Goal: Navigation & Orientation: Go to known website

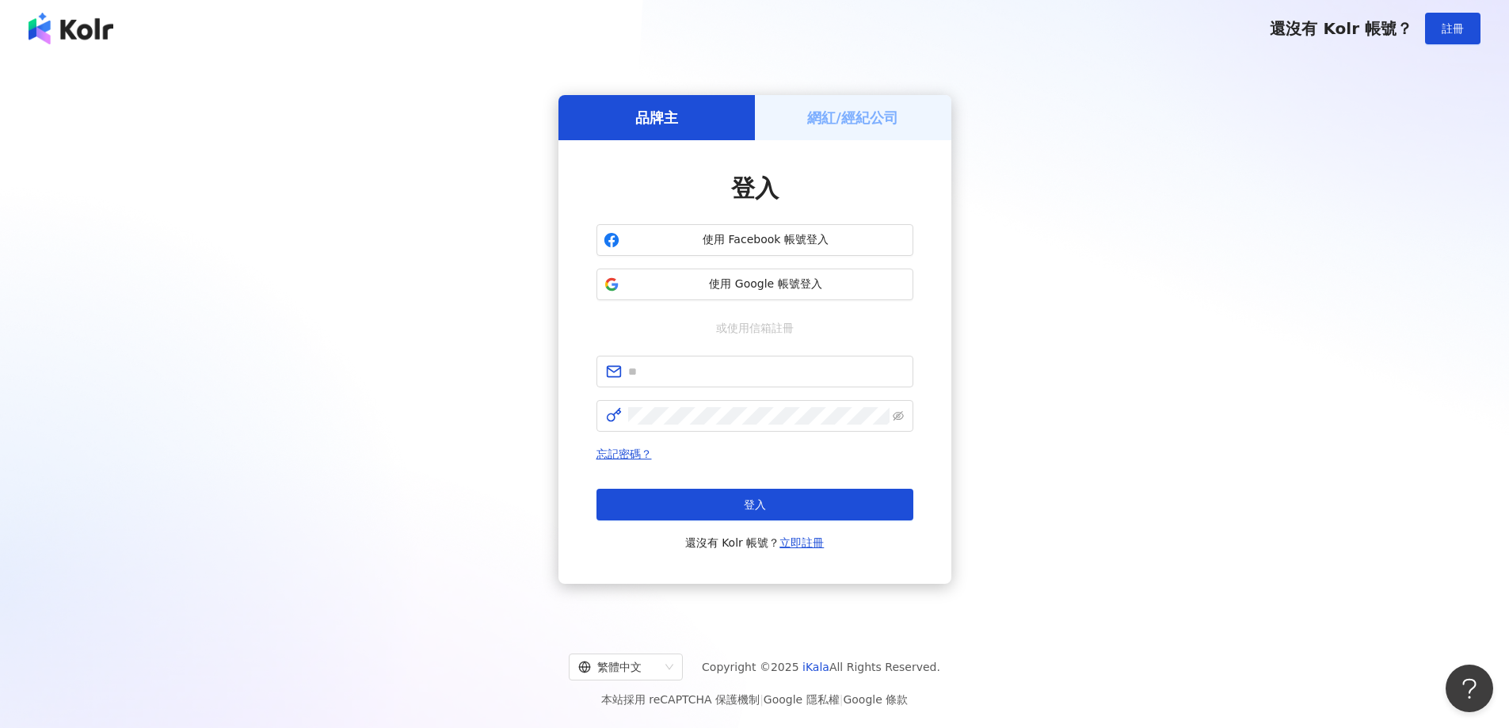
click at [802, 110] on div "網紅/經紀公司" at bounding box center [853, 117] width 197 height 45
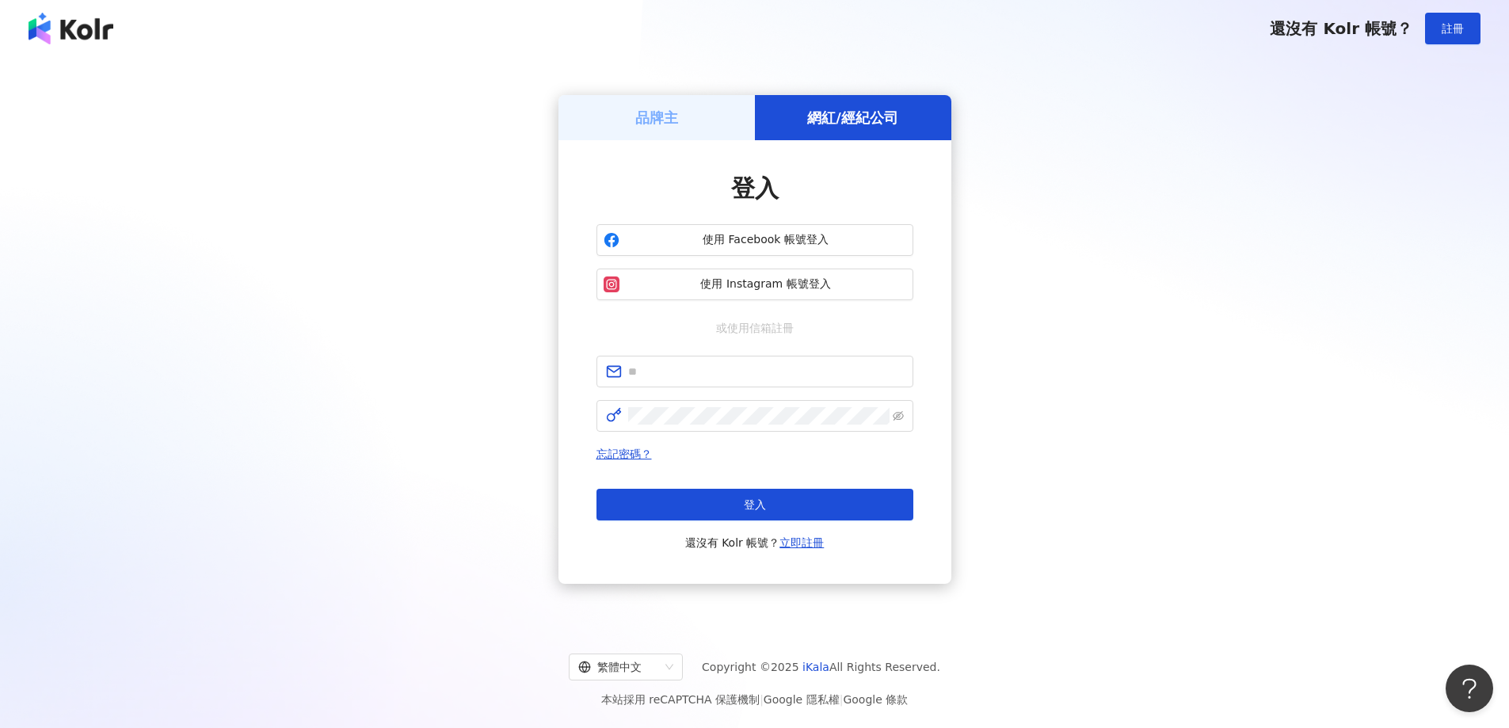
click at [688, 113] on div "品牌主" at bounding box center [657, 117] width 197 height 45
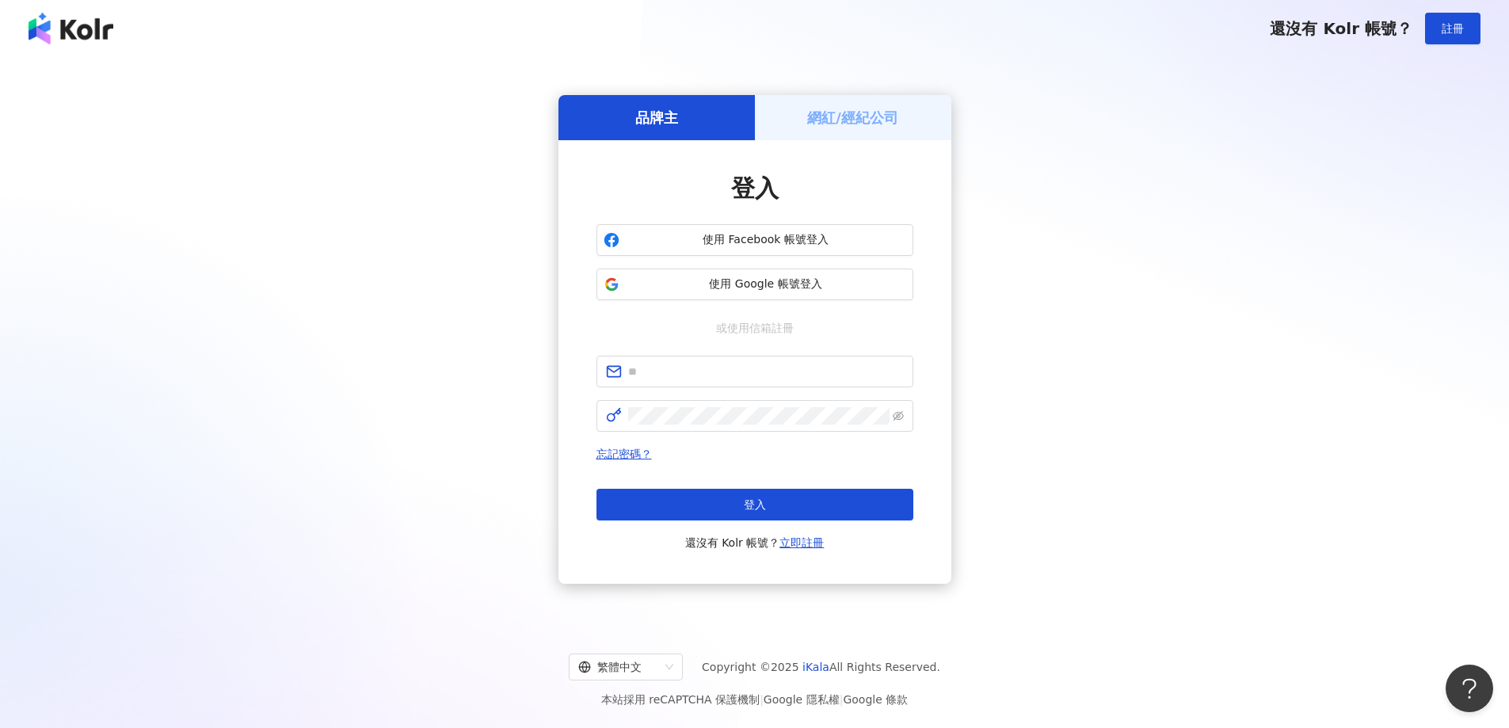
click at [860, 113] on h5 "網紅/經紀公司" at bounding box center [852, 118] width 91 height 20
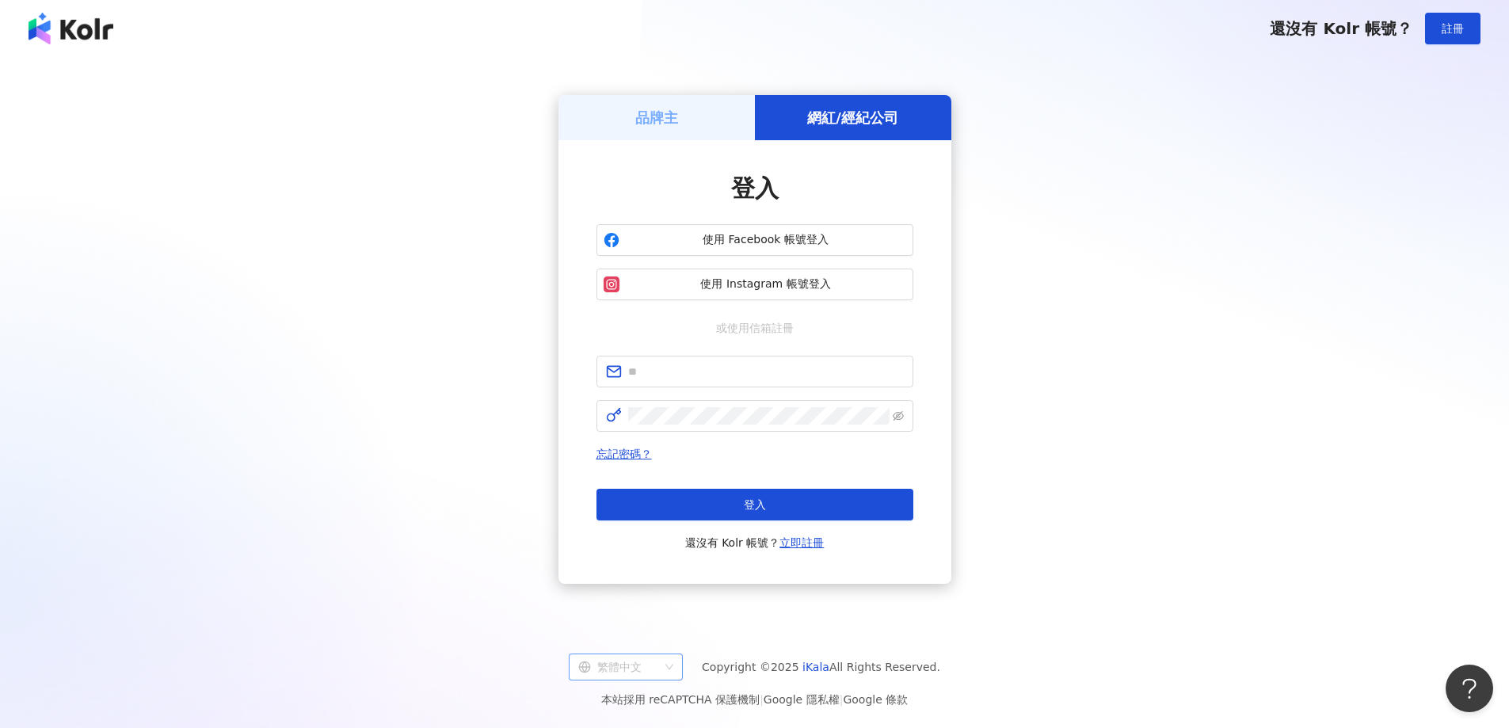
click at [659, 672] on div "繁體中文" at bounding box center [618, 666] width 81 height 25
click at [1063, 444] on div "品牌主 網紅/經紀公司 登入 使用 Facebook 帳號登入 使用 Instagram 帳號登入 或使用信箱註冊 忘記密碼？ 登入 還沒有 Kolr 帳號？…" at bounding box center [754, 340] width 1471 height 540
click at [647, 668] on div "繁體中文" at bounding box center [618, 666] width 81 height 25
click at [1135, 389] on div "品牌主 網紅/經紀公司 登入 使用 Facebook 帳號登入 使用 Instagram 帳號登入 或使用信箱註冊 忘記密碼？ 登入 還沒有 Kolr 帳號？…" at bounding box center [754, 340] width 1471 height 540
